Goal: Task Accomplishment & Management: Manage account settings

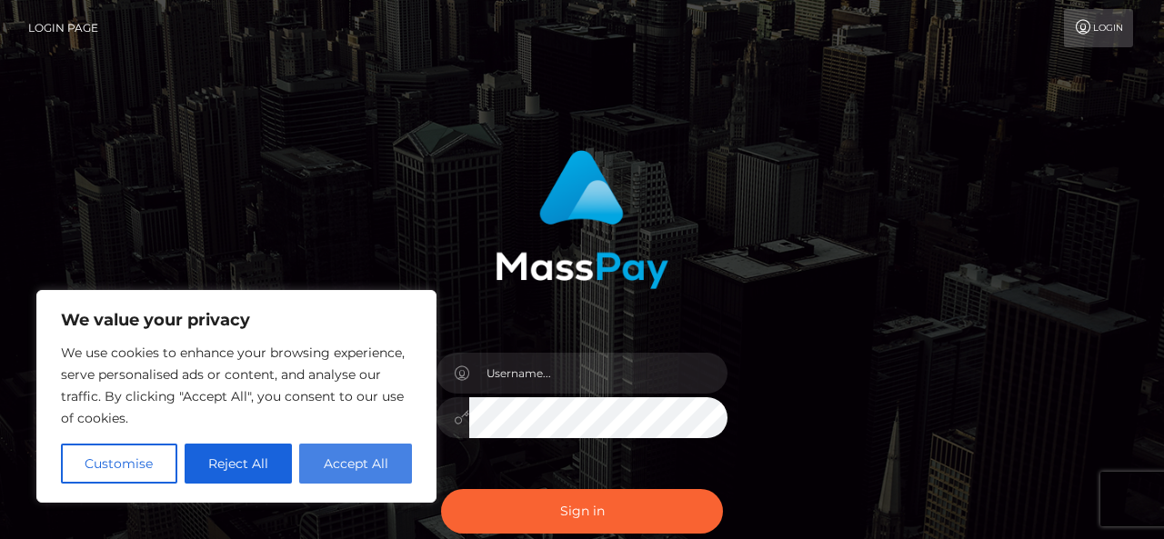
click at [369, 465] on button "Accept All" at bounding box center [355, 464] width 113 height 40
checkbox input "true"
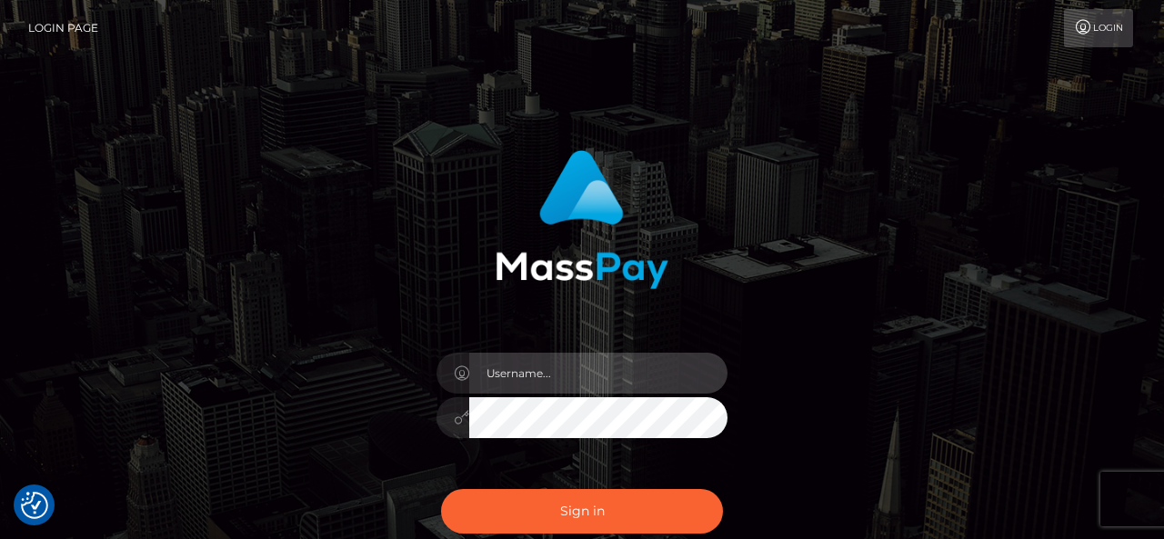
click at [545, 374] on input "text" at bounding box center [598, 373] width 258 height 41
type input "blondealena@hotmail.com"
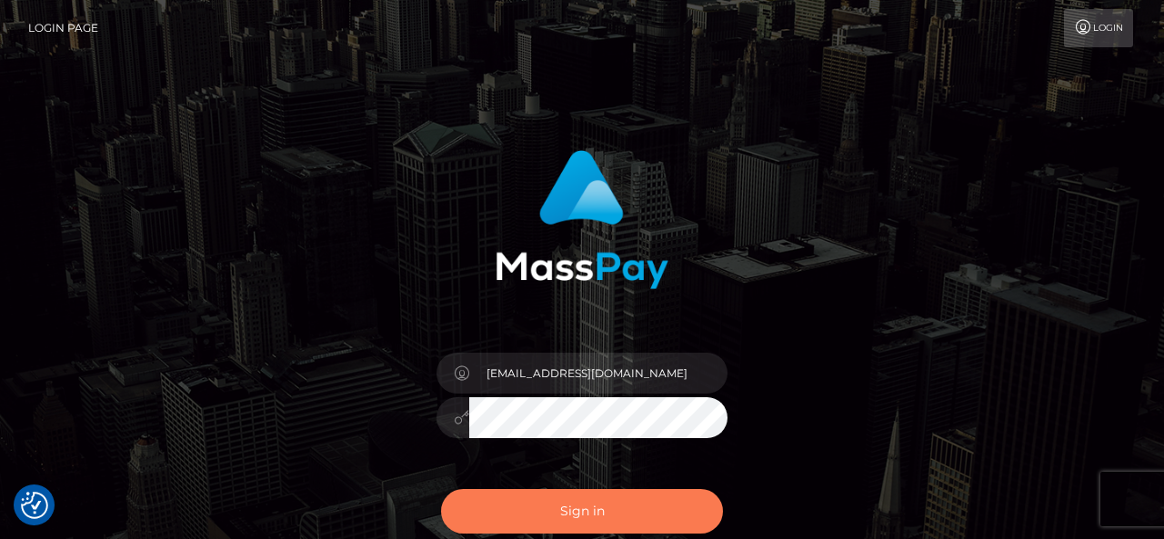
click at [605, 506] on button "Sign in" at bounding box center [582, 511] width 282 height 45
